Goal: Task Accomplishment & Management: Use online tool/utility

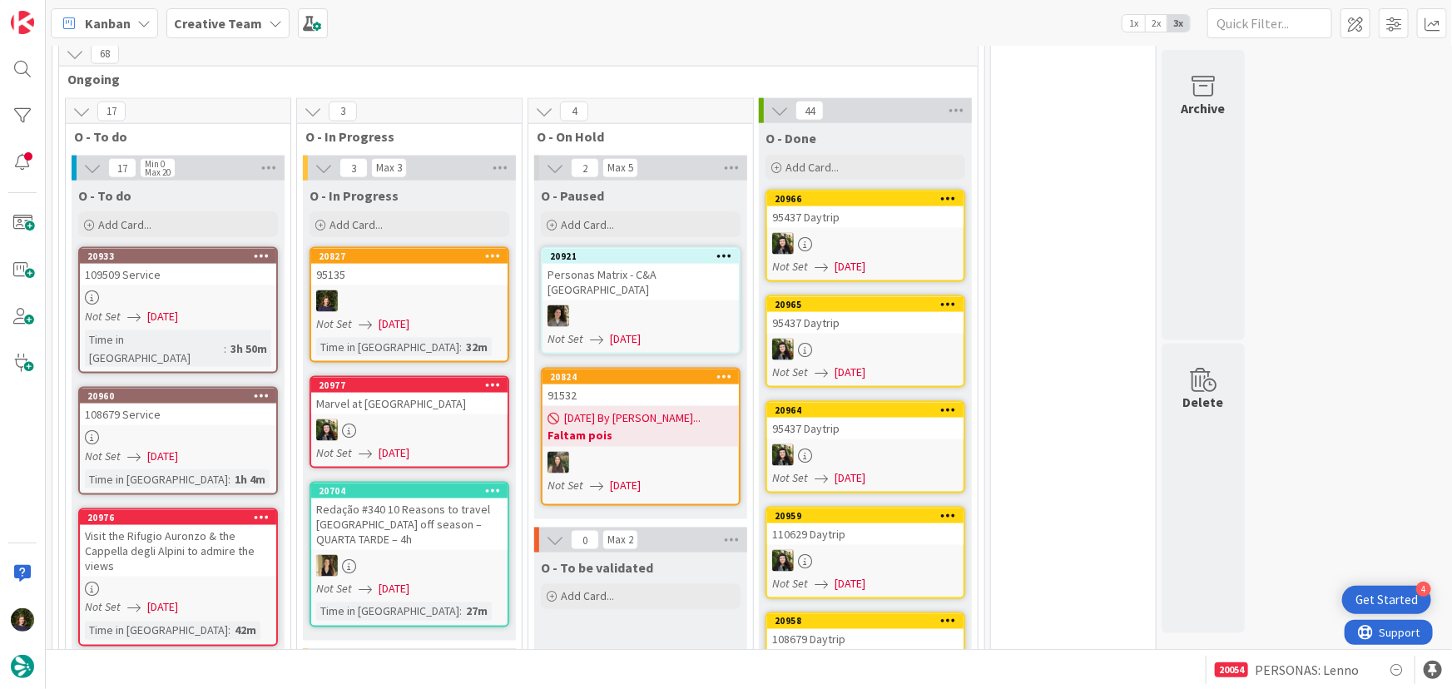
click at [387, 269] on link "20827 95135 Not Set [DATE] Time in [GEOGRAPHIC_DATA] : 32m" at bounding box center [409, 305] width 200 height 116
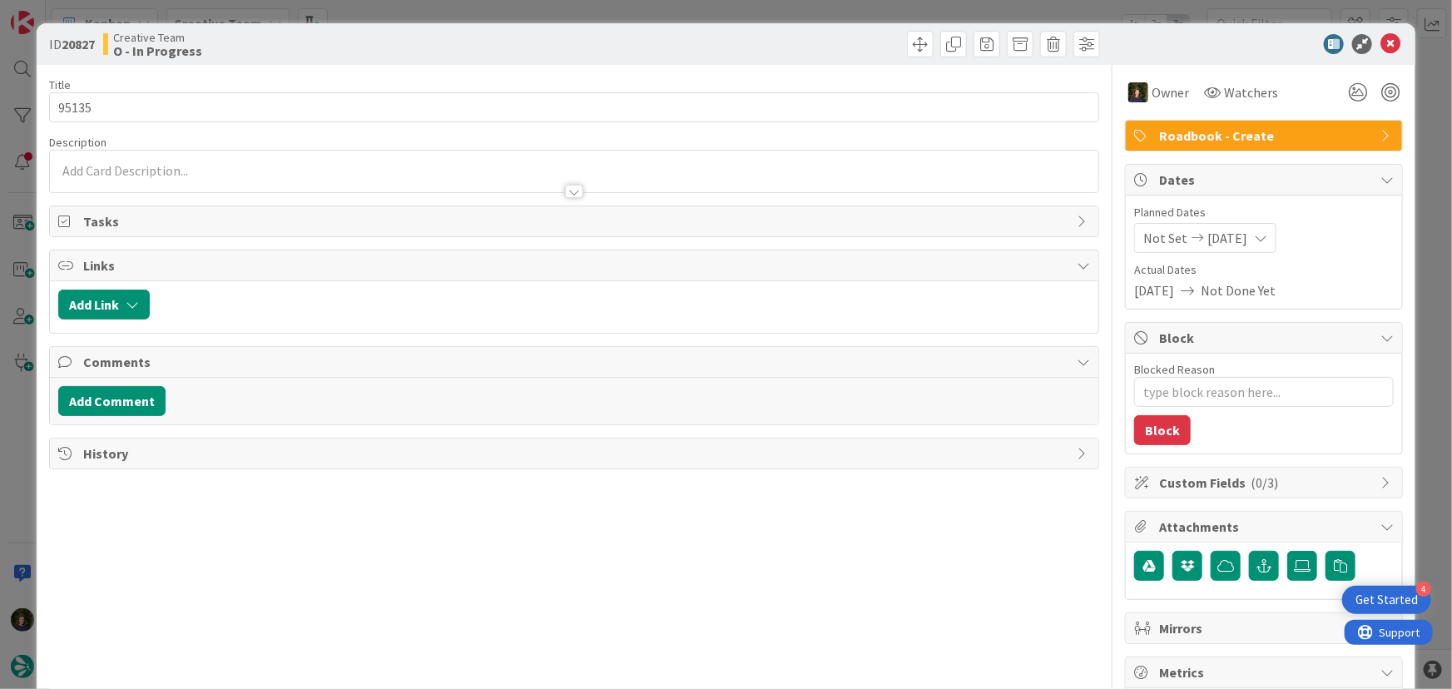
type textarea "x"
click at [169, 175] on div at bounding box center [574, 183] width 1049 height 17
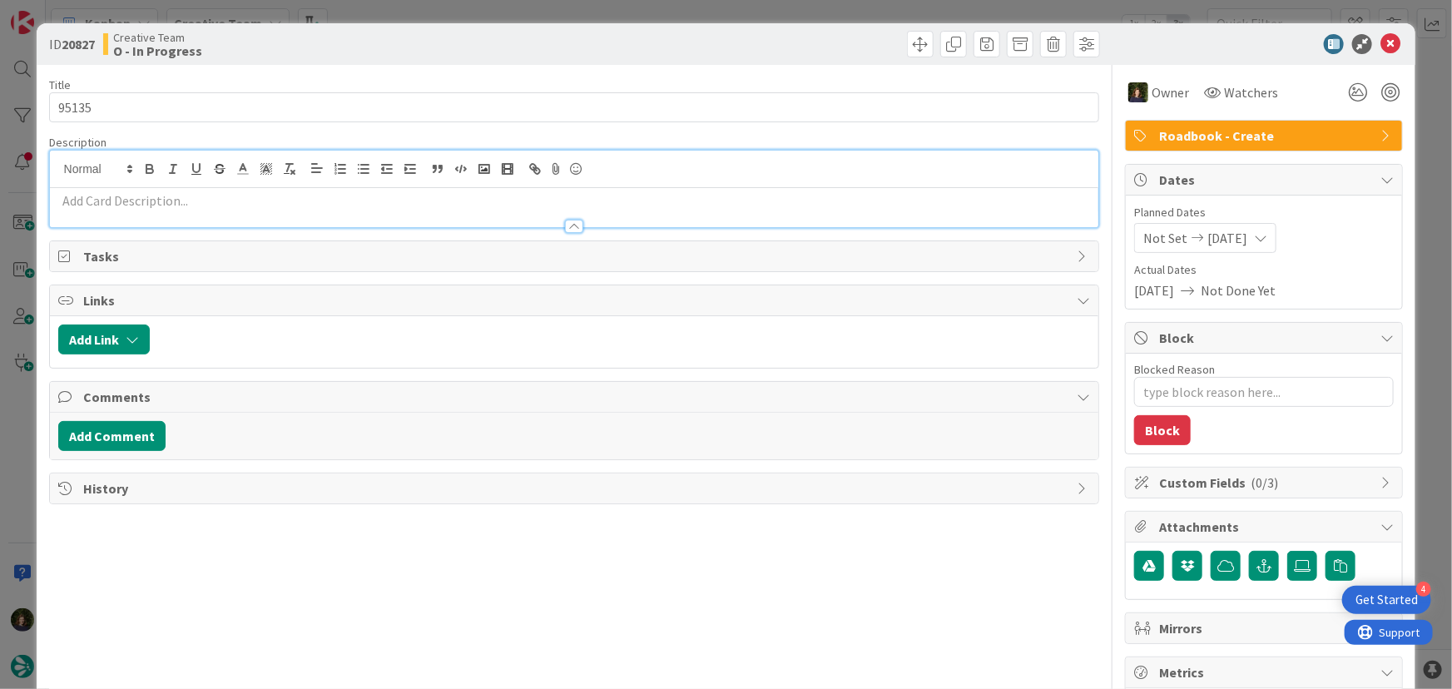
click at [181, 200] on p at bounding box center [574, 200] width 1032 height 19
paste div
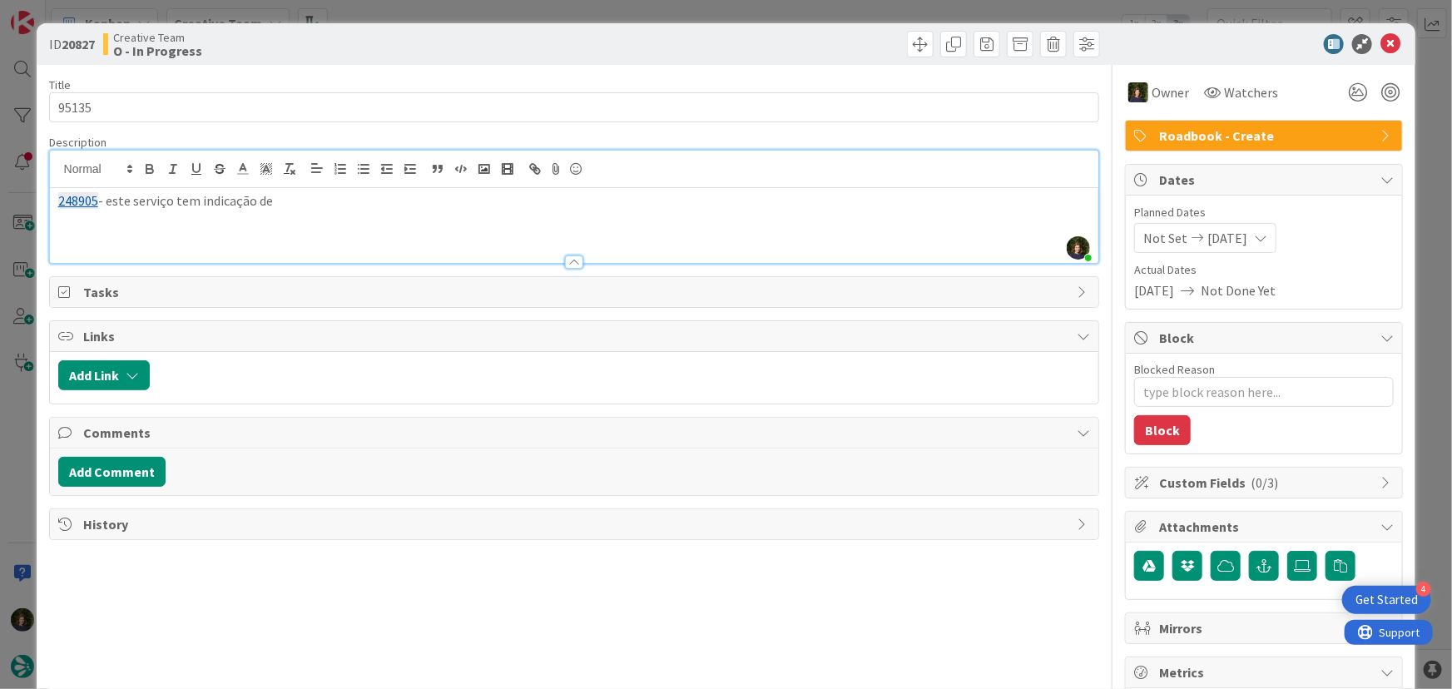
click at [410, 192] on p "248905 - este serviço tem indicação de" at bounding box center [574, 200] width 1032 height 19
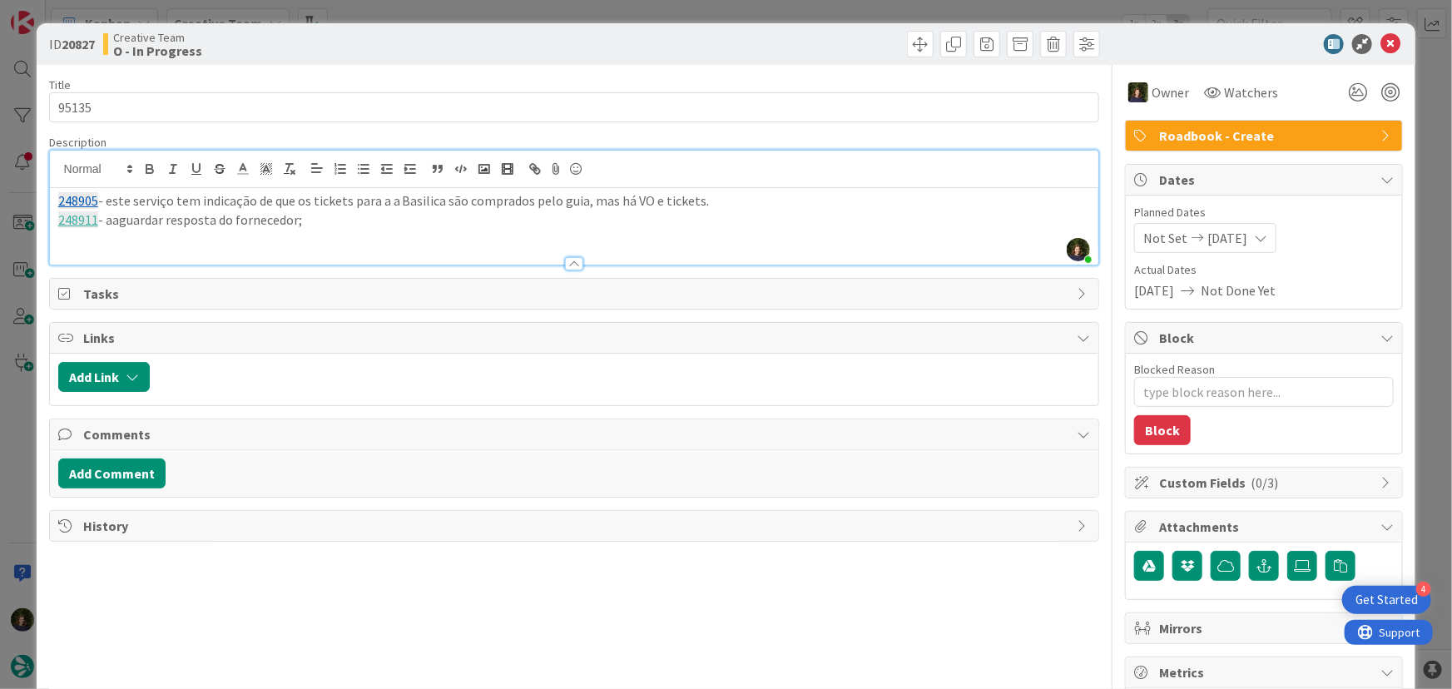
click at [377, 219] on p "248911 - aaguardar resposta do fornecedor;" at bounding box center [574, 219] width 1032 height 19
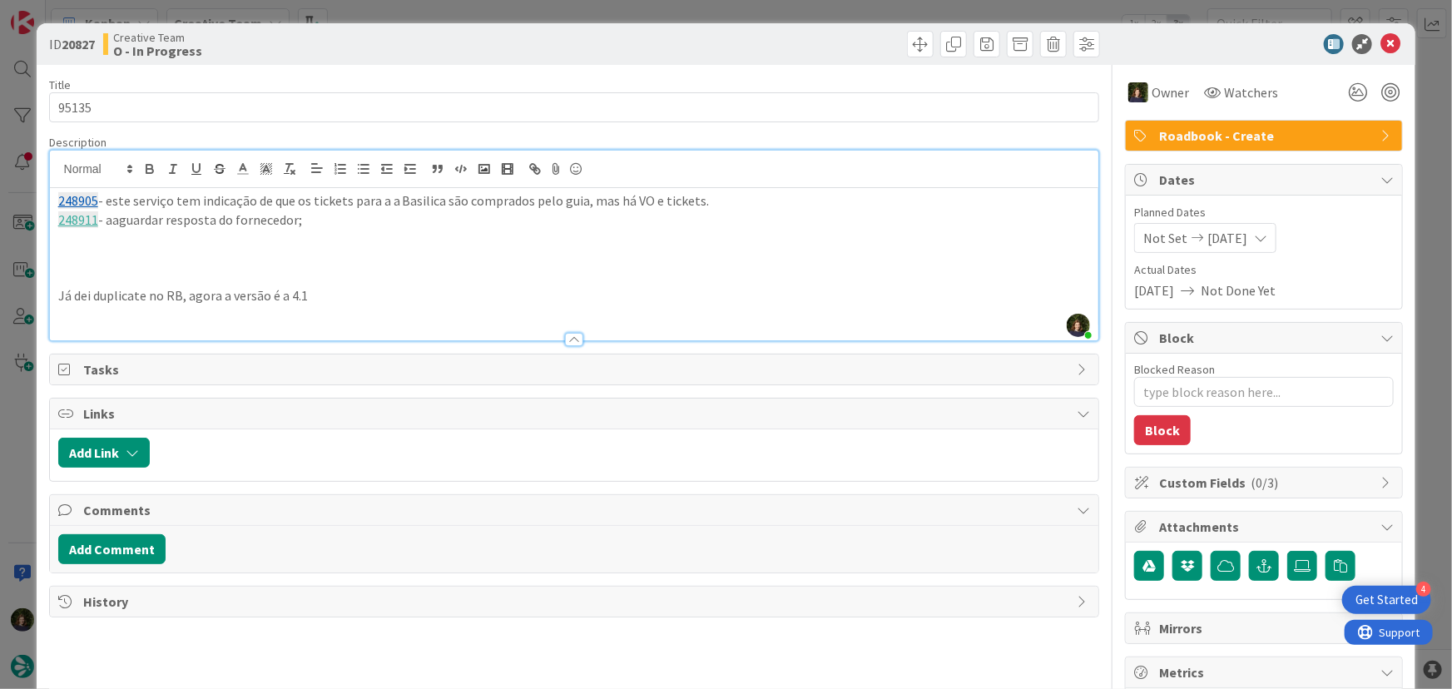
click at [113, 250] on p at bounding box center [574, 257] width 1032 height 19
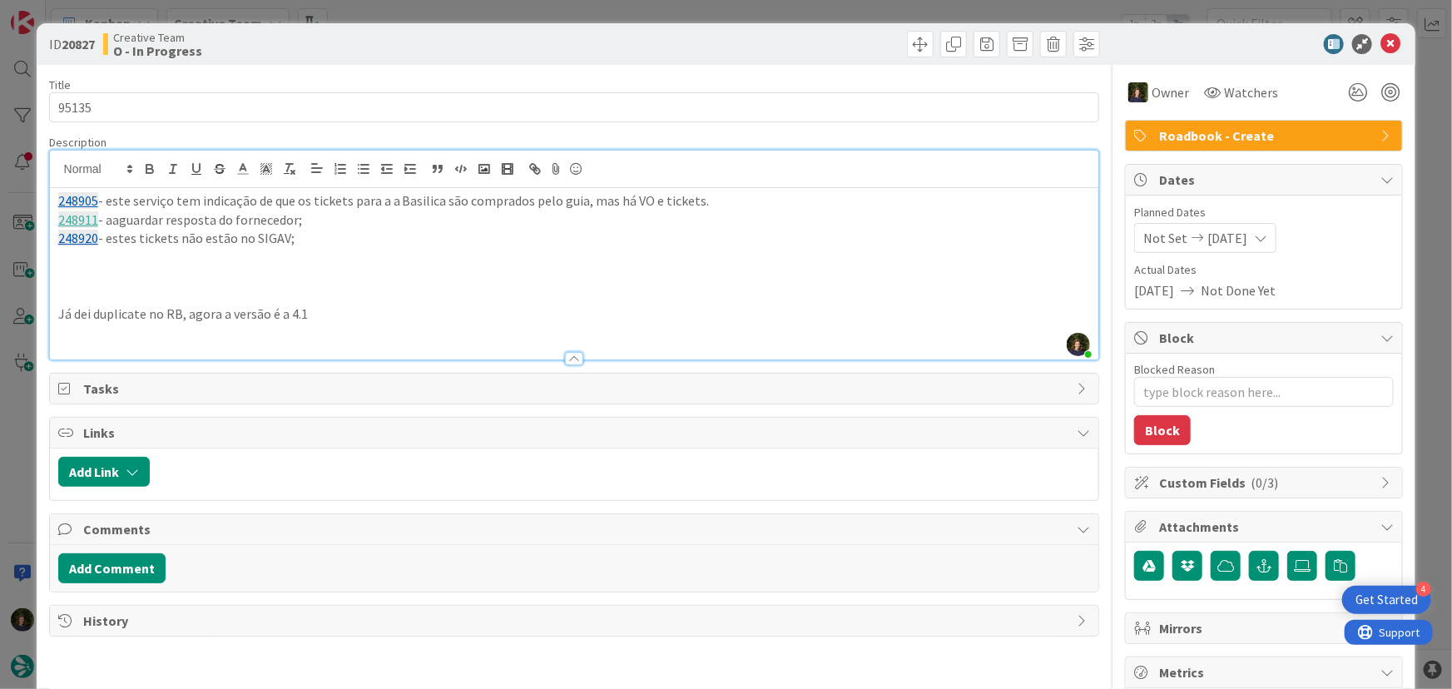
type textarea "x"
